Goal: Transaction & Acquisition: Purchase product/service

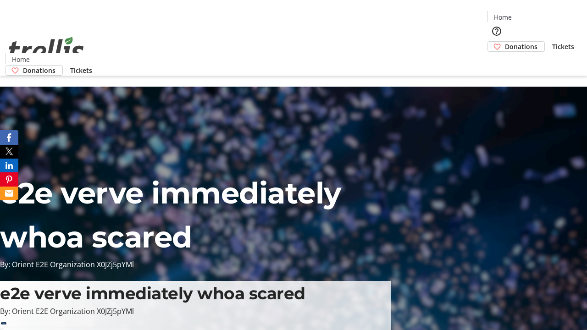
click at [505, 42] on span "Donations" at bounding box center [521, 47] width 33 height 10
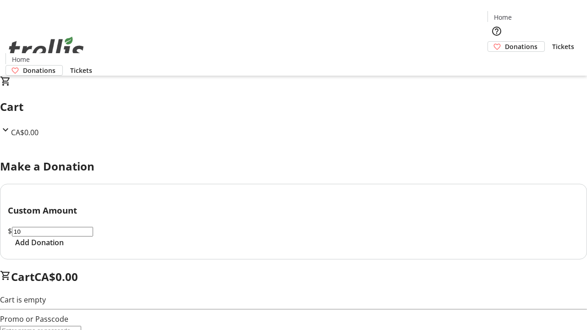
click at [64, 248] on span "Add Donation" at bounding box center [39, 242] width 49 height 11
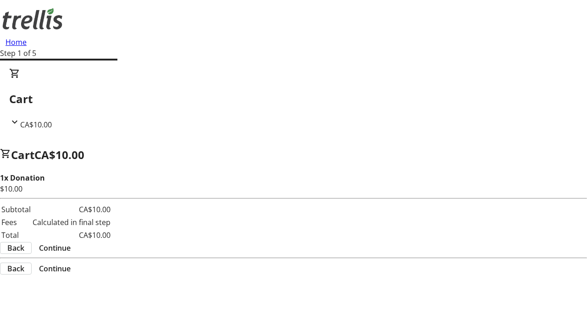
select select "CA"
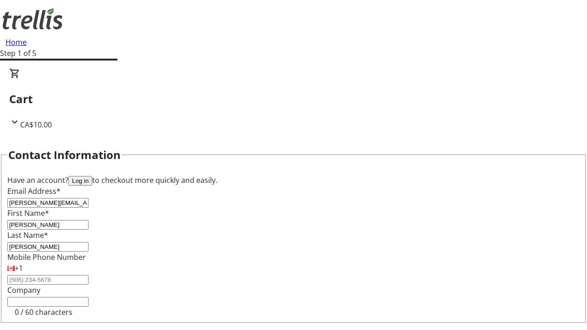
type input "[PERSON_NAME]"
type input "[STREET_ADDRESS][PERSON_NAME]"
type input "Kelowna"
select select "BC"
type input "Kelowna"
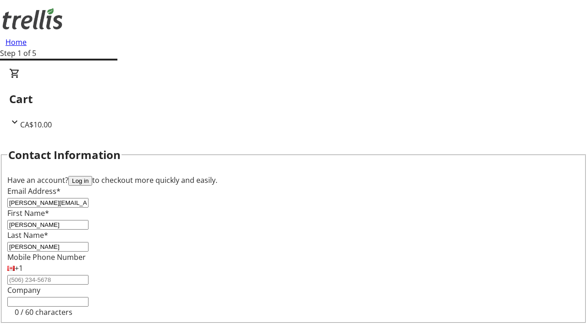
scroll to position [123, 0]
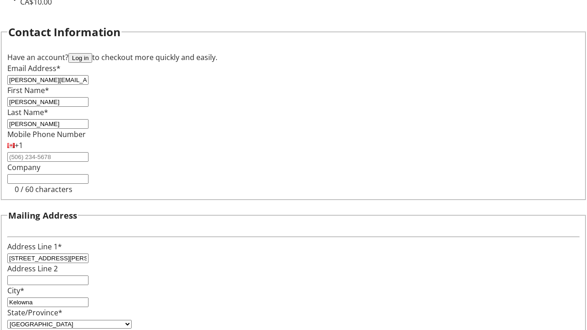
type input "V1Y 0C2"
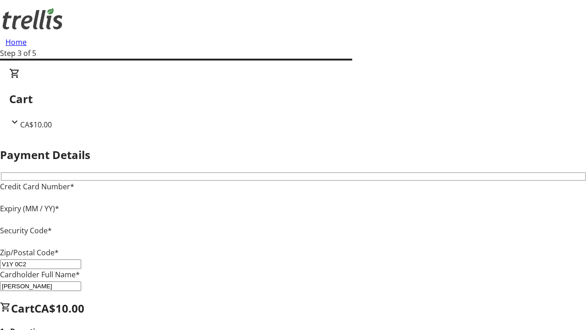
type input "V1Y 0C2"
